Goal: Transaction & Acquisition: Purchase product/service

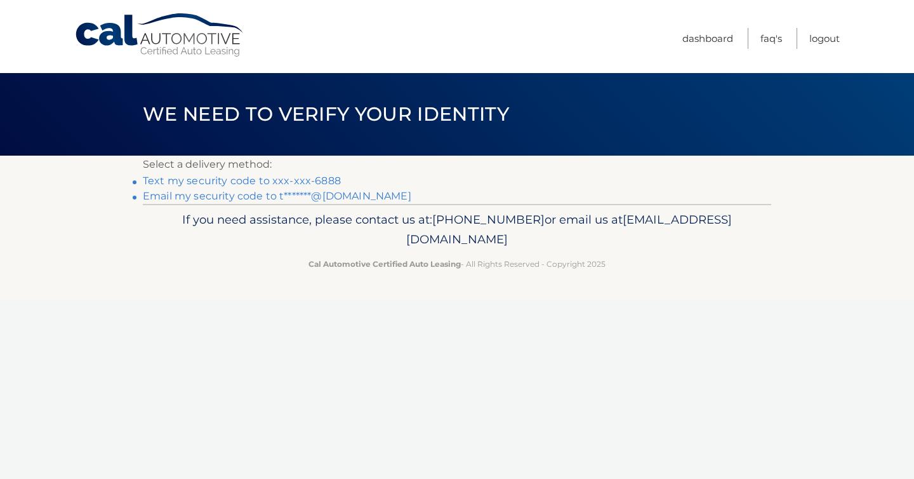
click at [276, 198] on link "Email my security code to t*******@aol.com" at bounding box center [277, 196] width 269 height 12
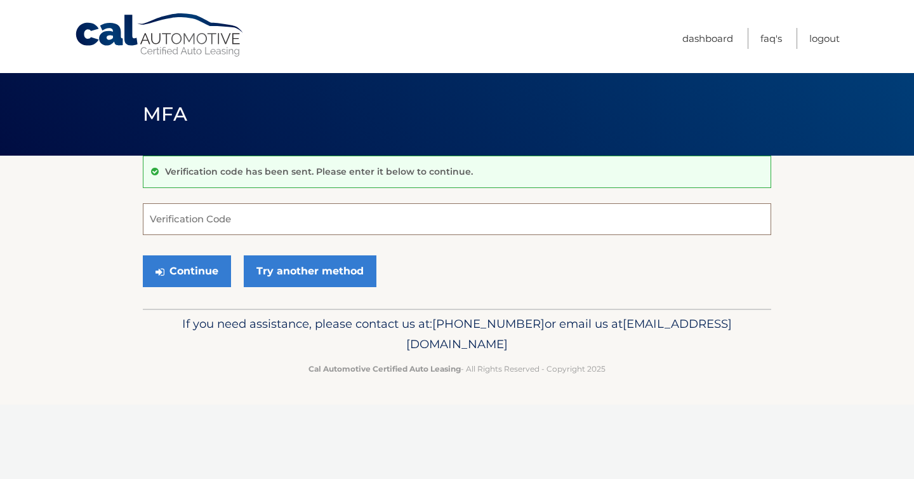
click at [201, 215] on input "Verification Code" at bounding box center [457, 219] width 629 height 32
type input "219105"
click at [198, 250] on div "Continue Try another method" at bounding box center [457, 271] width 629 height 43
click at [185, 268] on button "Continue" at bounding box center [187, 271] width 88 height 32
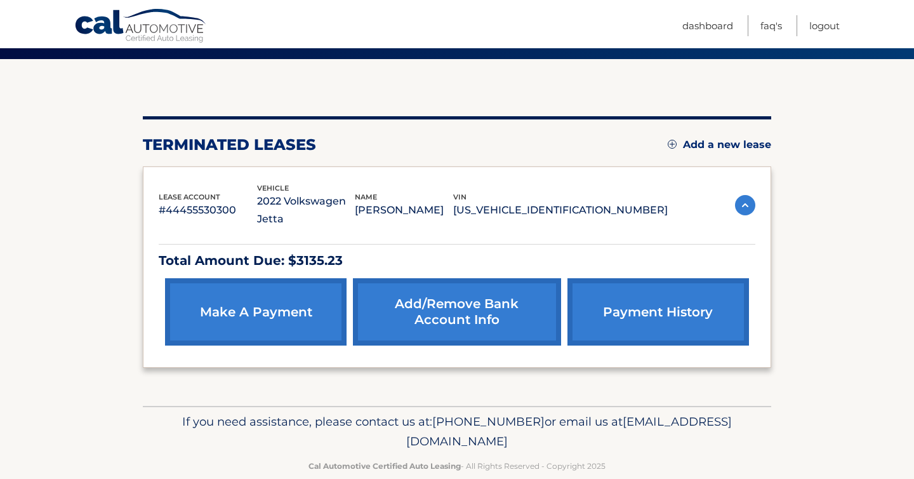
scroll to position [102, 0]
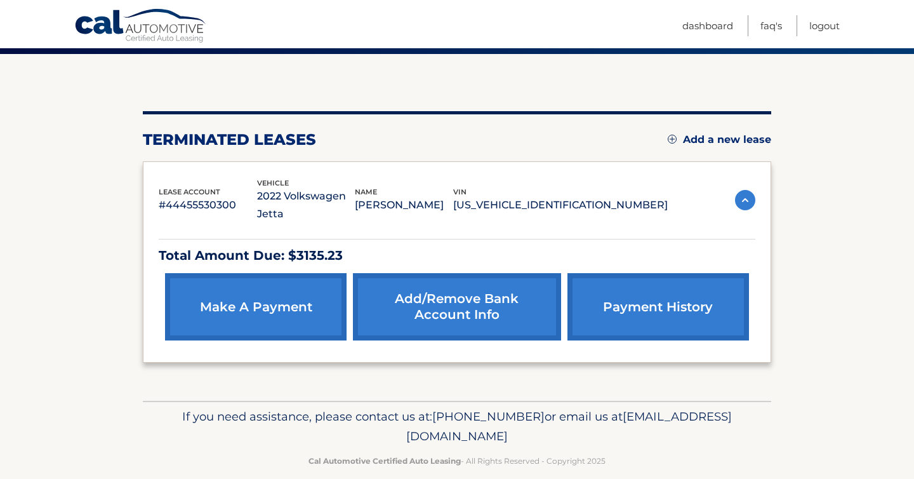
click at [743, 190] on img at bounding box center [745, 200] width 20 height 20
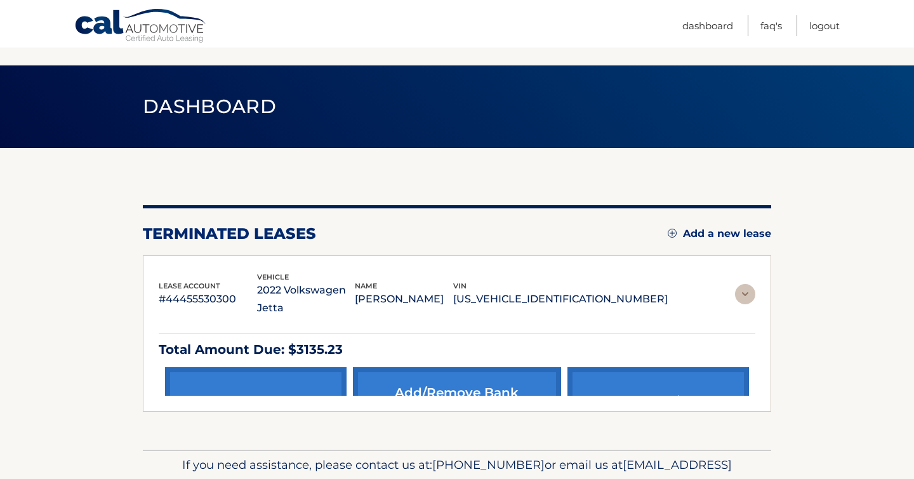
scroll to position [0, 0]
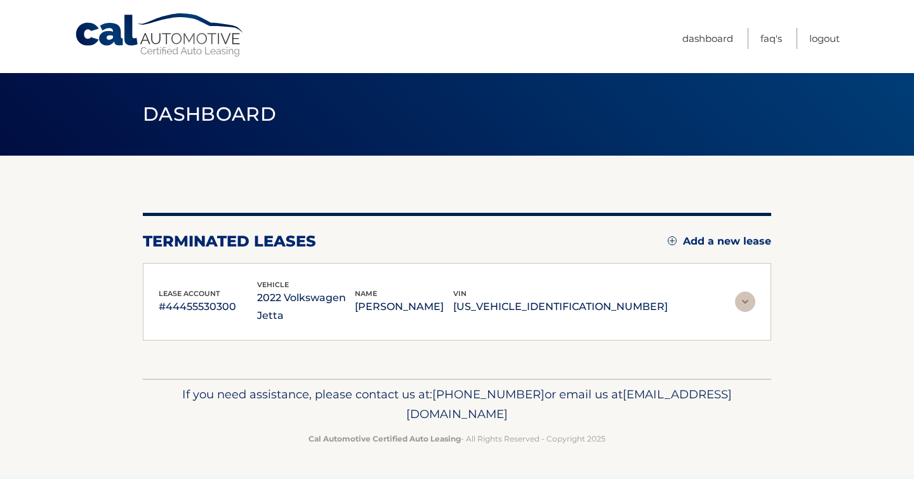
click at [744, 281] on div "lease account #44455530300 vehicle 2022 Volkswagen Jetta name [PERSON_NAME] vin…" at bounding box center [457, 302] width 597 height 46
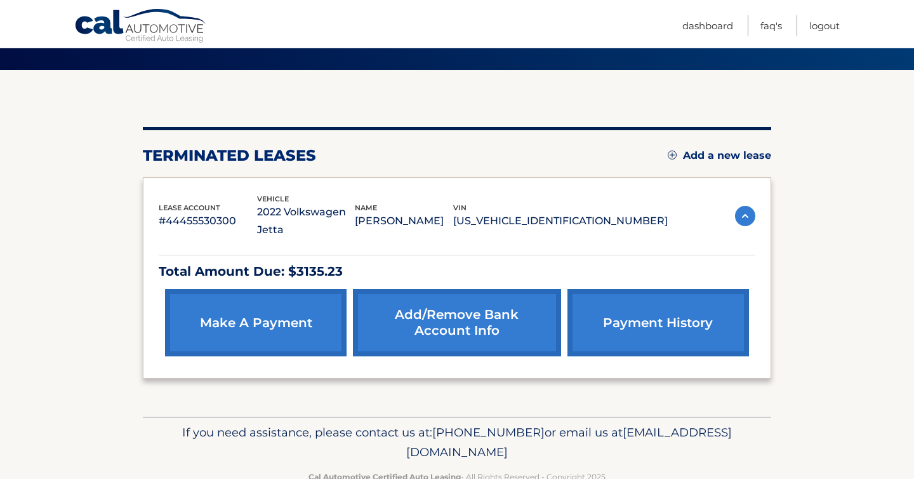
scroll to position [97, 0]
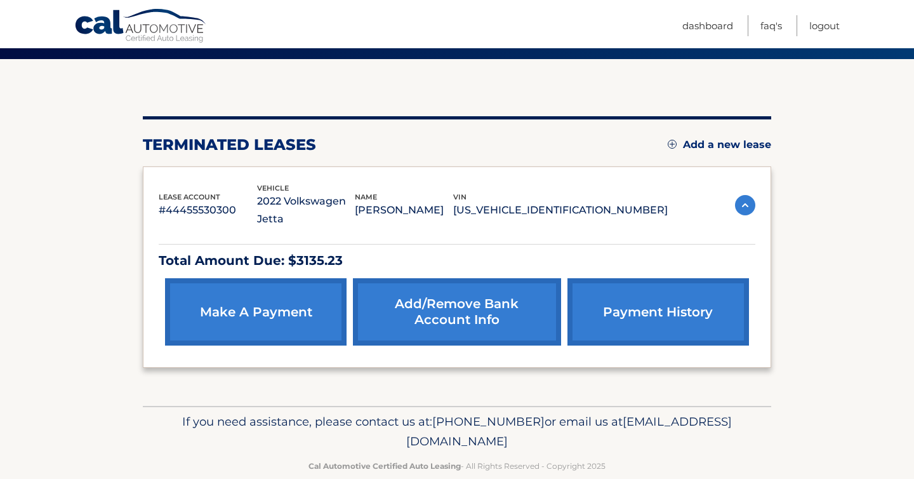
click at [252, 318] on link "make a payment" at bounding box center [256, 311] width 182 height 67
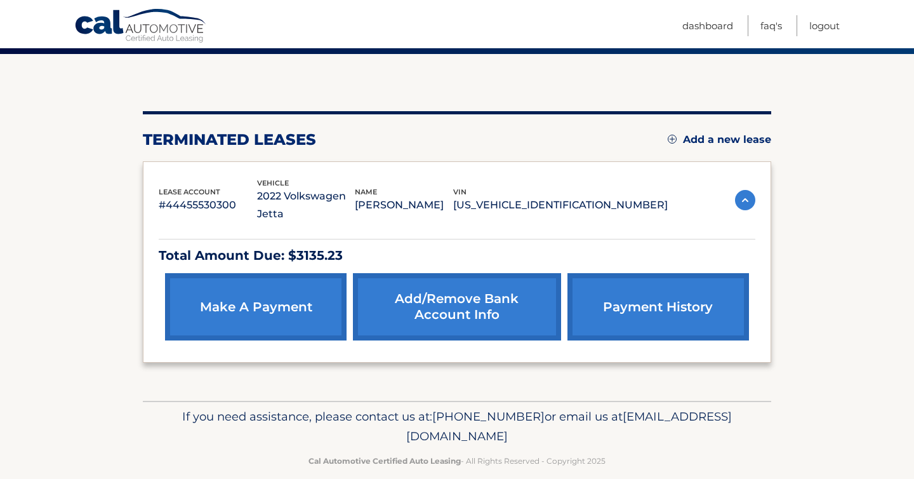
scroll to position [99, 0]
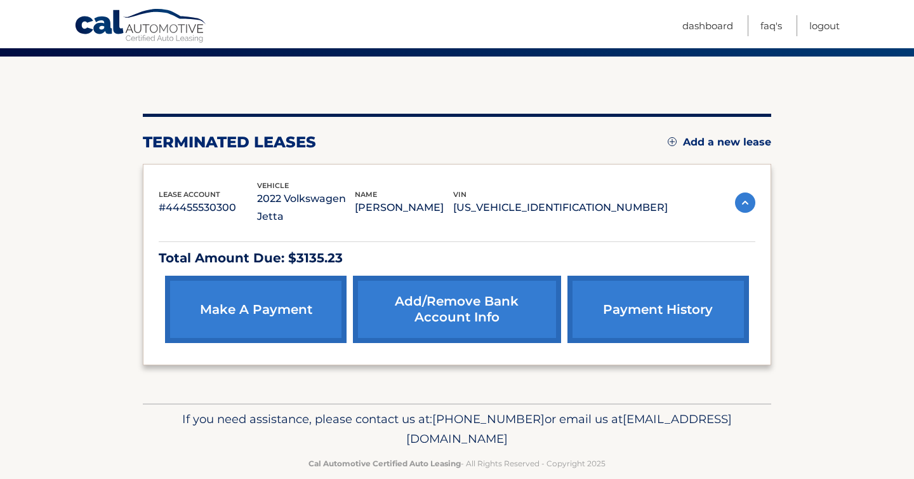
click at [486, 276] on link "Add/Remove bank account info" at bounding box center [457, 309] width 208 height 67
click at [719, 300] on link "payment history" at bounding box center [659, 309] width 182 height 67
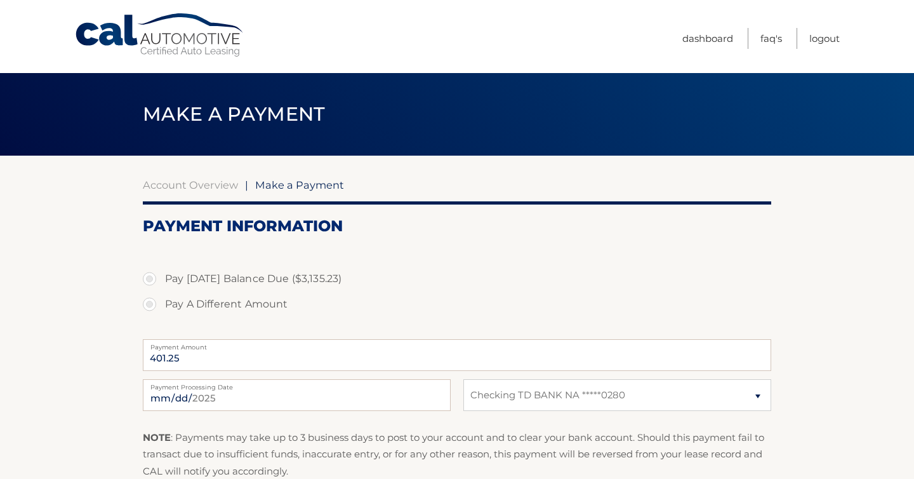
select select "NDk5MGU1NWYtMjZhZi00NzUwLTlmOTctODU3YTQxNjIxZmYw"
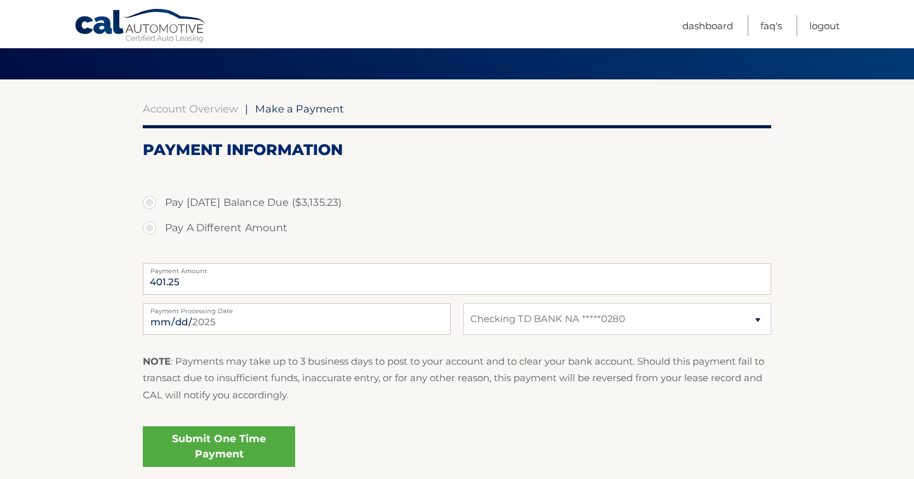
scroll to position [81, 0]
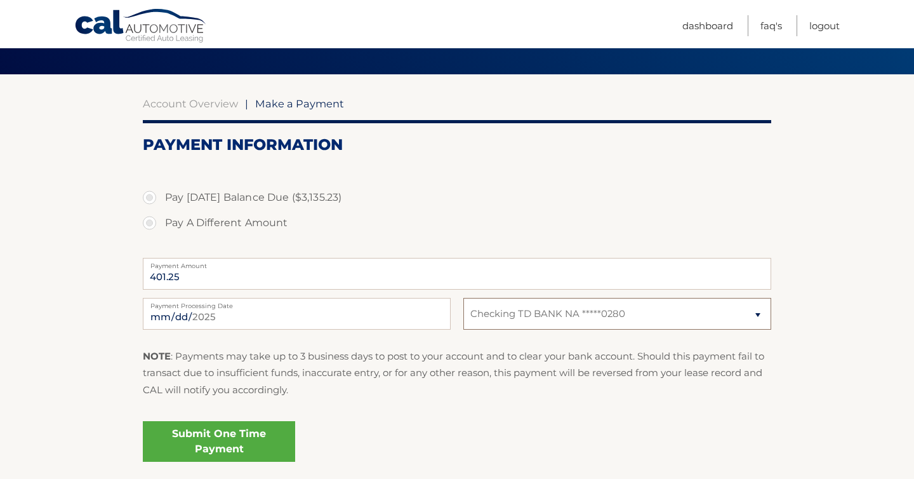
click at [532, 321] on select "Select Bank Account Checking TD BANK NA *****0280" at bounding box center [617, 314] width 308 height 32
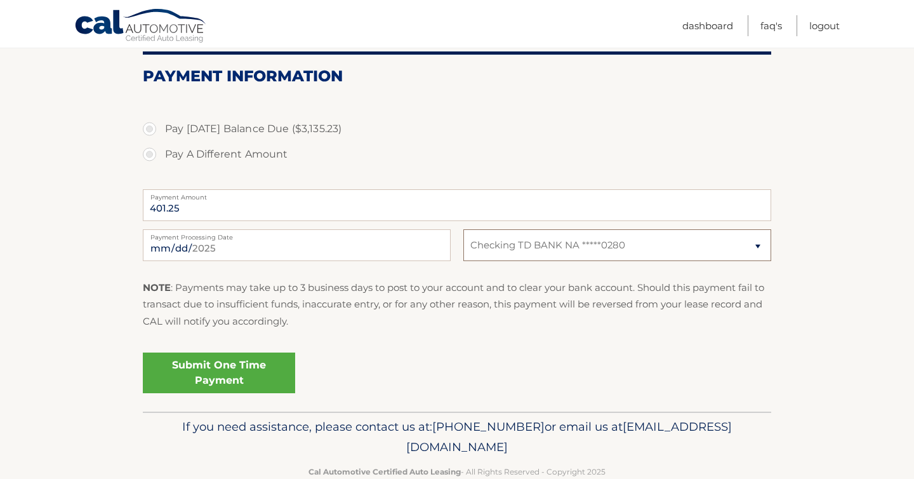
scroll to position [152, 0]
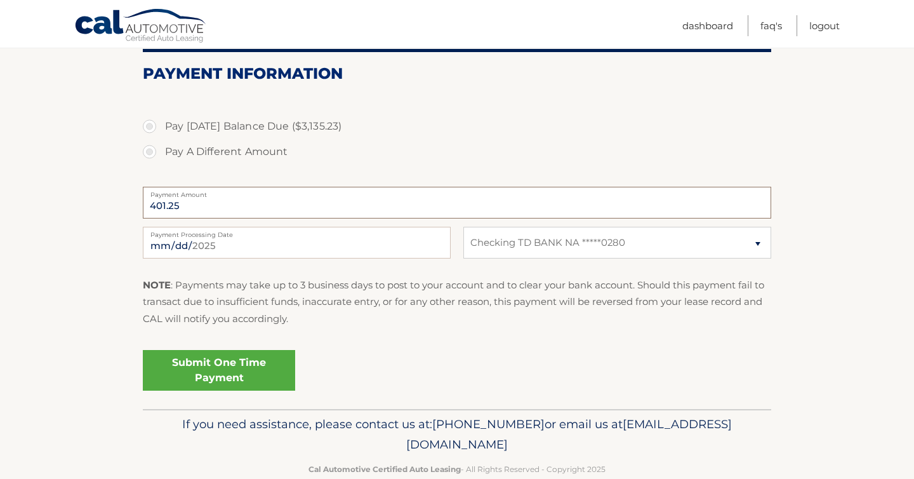
click at [276, 209] on input "401.25" at bounding box center [457, 203] width 629 height 32
click at [278, 244] on input "2025-09-24" at bounding box center [297, 243] width 308 height 32
click at [370, 143] on label "Pay A Different Amount" at bounding box center [457, 151] width 629 height 25
click at [161, 143] on input "Pay A Different Amount" at bounding box center [154, 149] width 13 height 20
radio input "true"
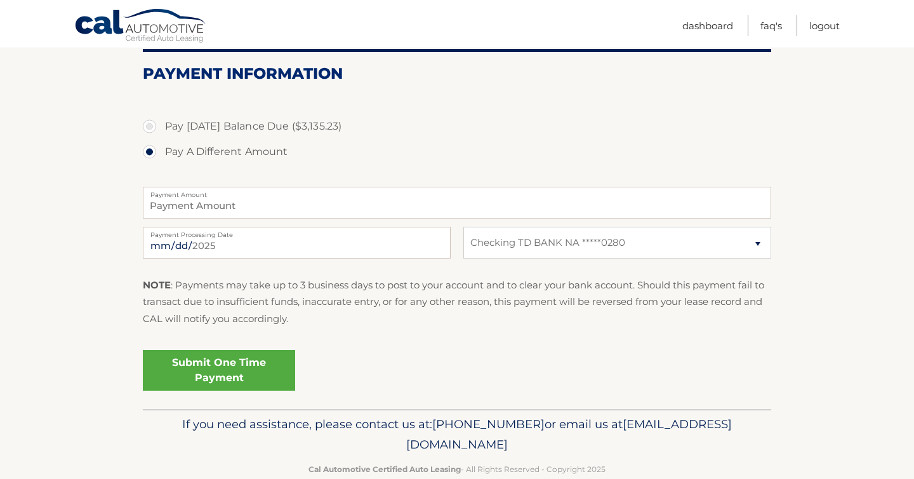
click at [314, 128] on label "Pay Today's Balance Due ($3,135.23)" at bounding box center [457, 126] width 629 height 25
click at [161, 128] on input "Pay Today's Balance Due ($3,135.23)" at bounding box center [154, 124] width 13 height 20
radio input "true"
type input "3135.23"
click at [269, 232] on label "Payment Processing Date" at bounding box center [297, 232] width 308 height 10
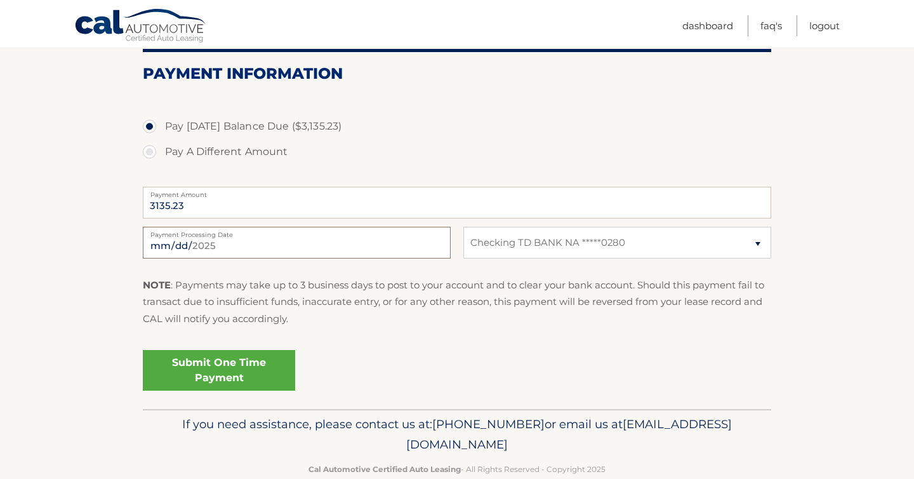
click at [269, 232] on input "2025-09-24" at bounding box center [297, 243] width 308 height 32
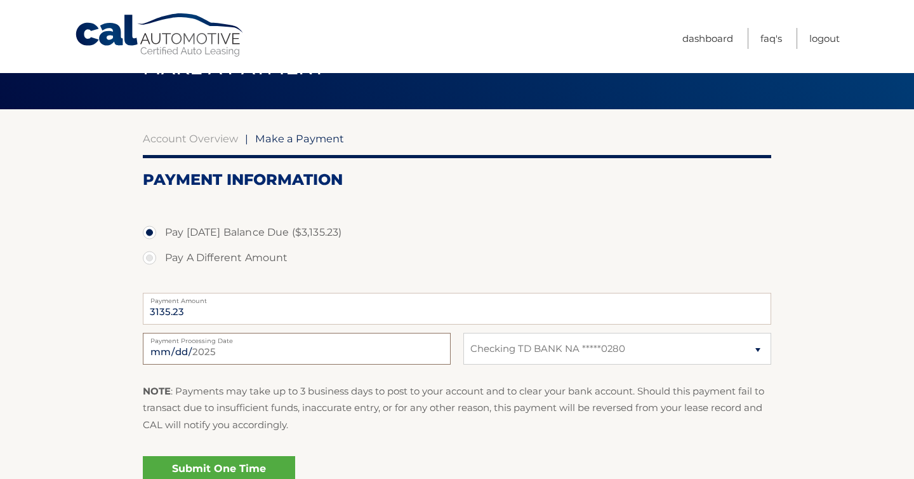
scroll to position [0, 0]
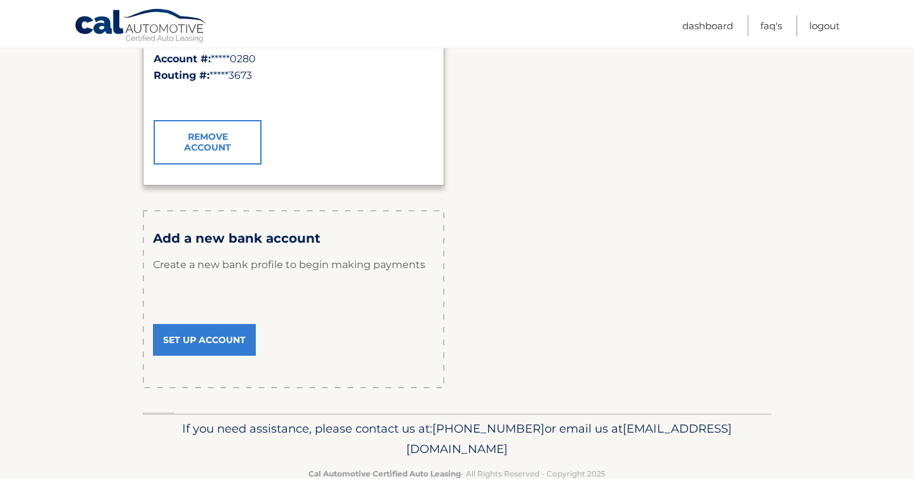
scroll to position [298, 0]
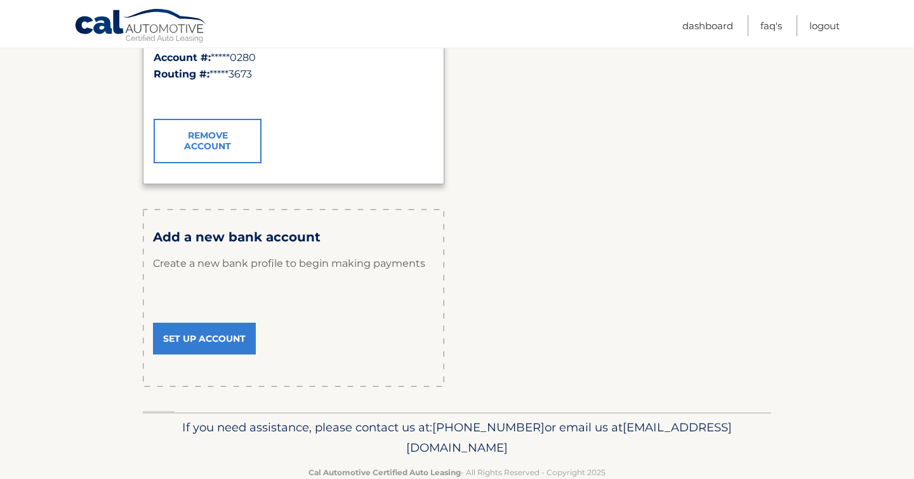
click at [187, 342] on link "Set Up Account" at bounding box center [204, 339] width 103 height 32
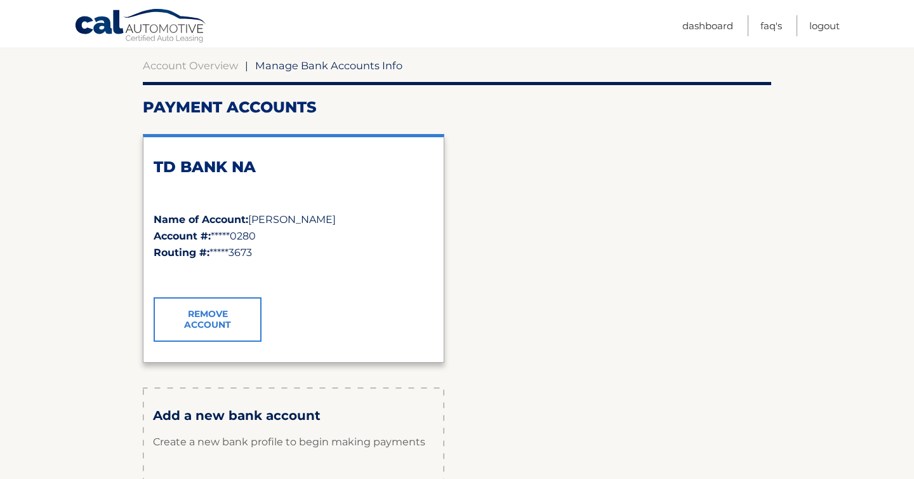
scroll to position [0, 0]
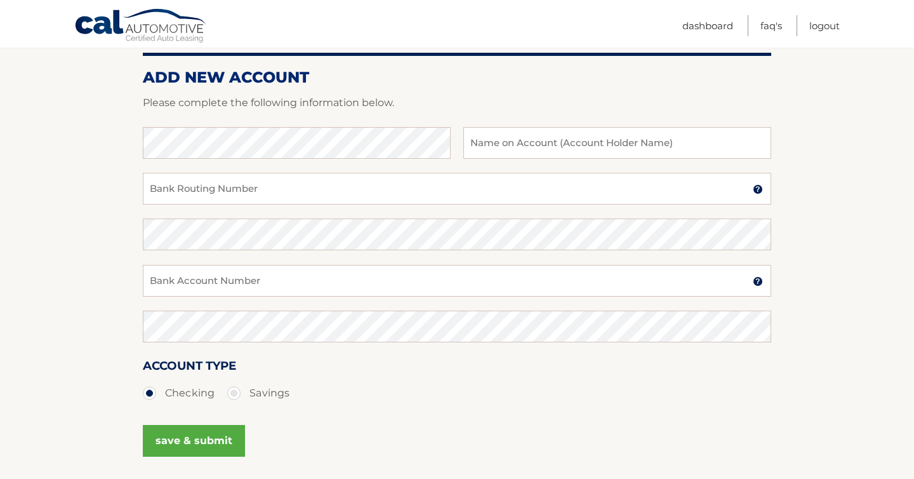
scroll to position [151, 0]
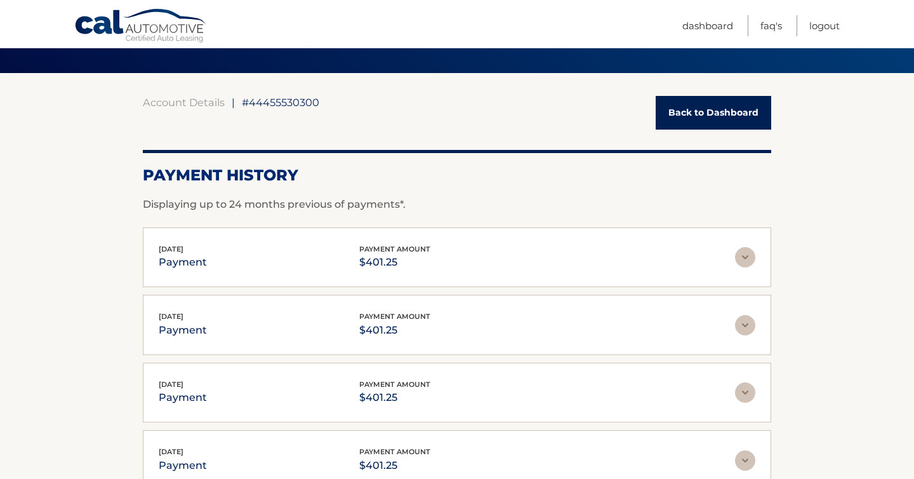
scroll to position [114, 0]
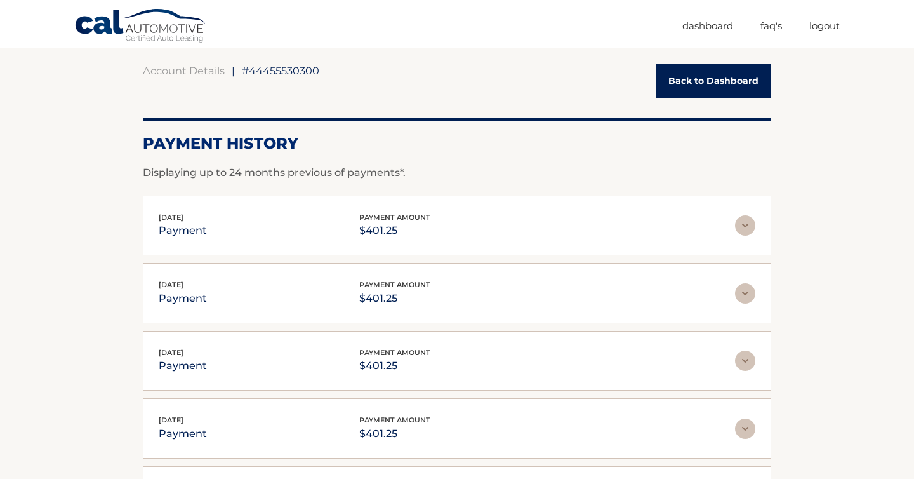
click at [719, 83] on link "Back to Dashboard" at bounding box center [714, 81] width 116 height 34
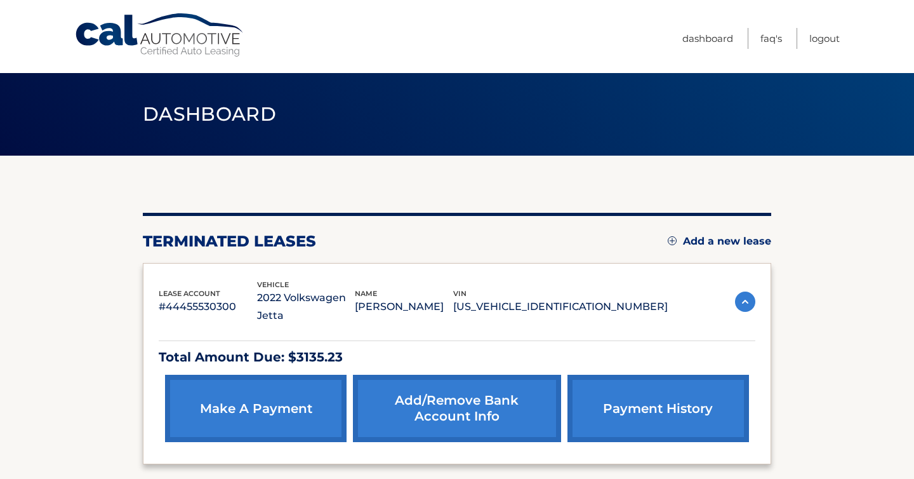
scroll to position [102, 0]
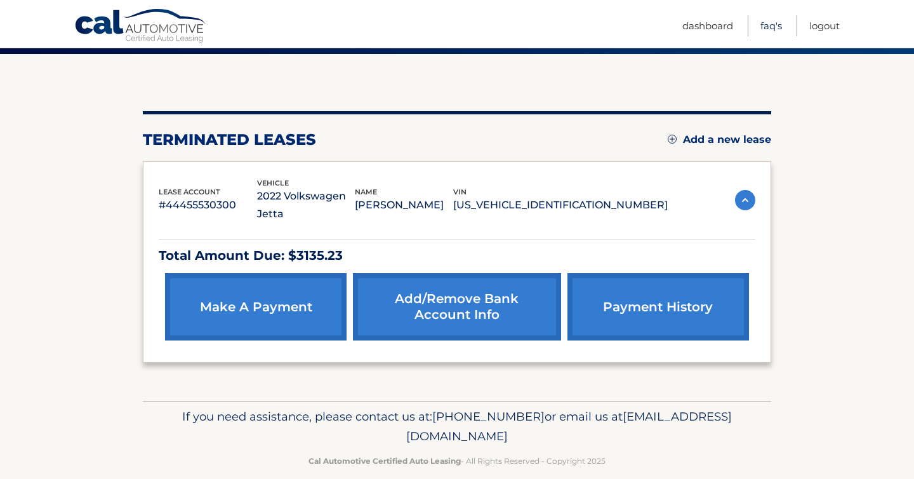
click at [773, 21] on link "FAQ's" at bounding box center [772, 25] width 22 height 21
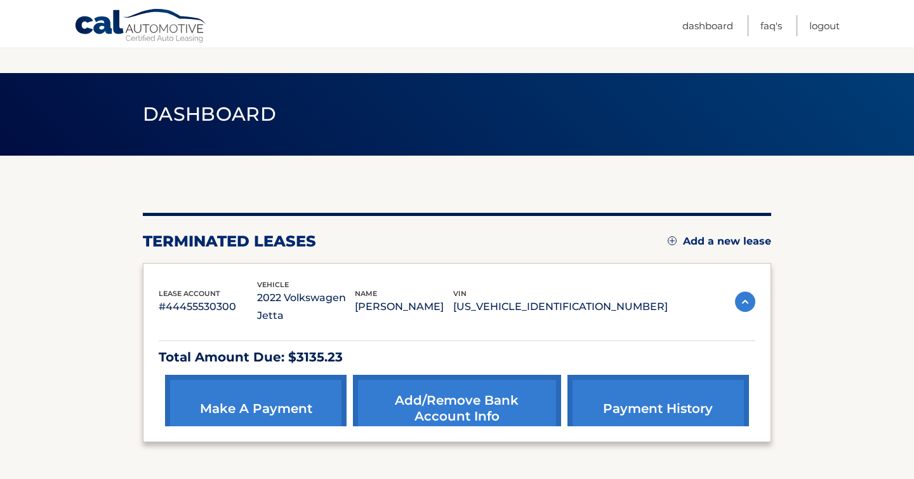
scroll to position [69, 0]
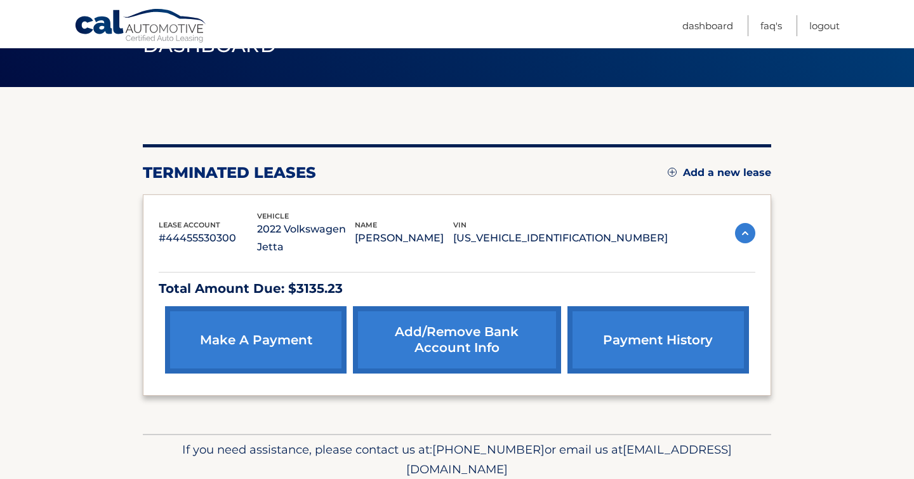
click at [69, 161] on section "You are registered for this site, but you haven't enrolled in online payments. …" at bounding box center [457, 260] width 914 height 347
